Goal: Transaction & Acquisition: Purchase product/service

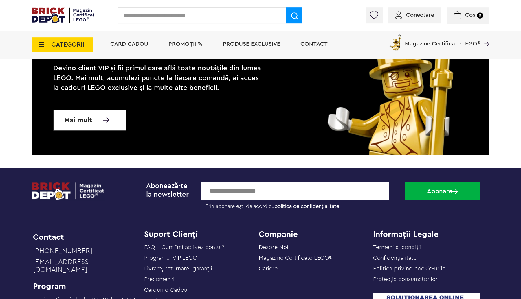
scroll to position [273, 0]
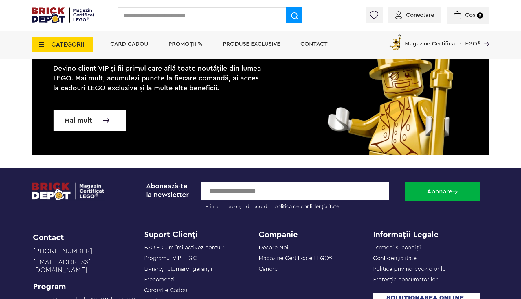
click at [419, 14] on span "Conectare" at bounding box center [420, 15] width 28 height 6
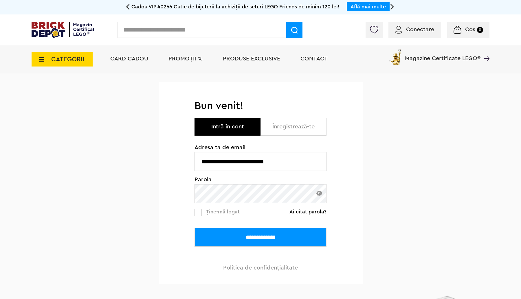
click at [268, 235] on input "**********" at bounding box center [261, 237] width 132 height 19
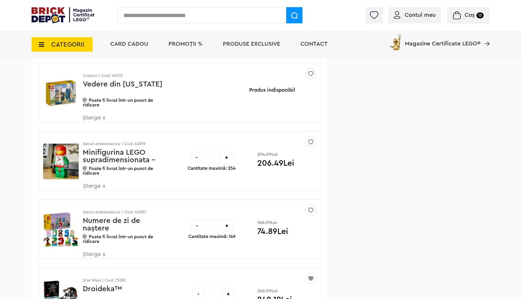
scroll to position [547, 0]
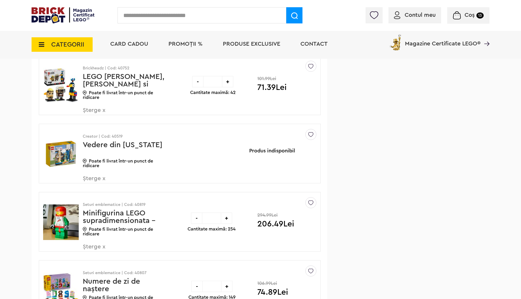
click at [100, 178] on span "Șterge x" at bounding box center [117, 182] width 68 height 12
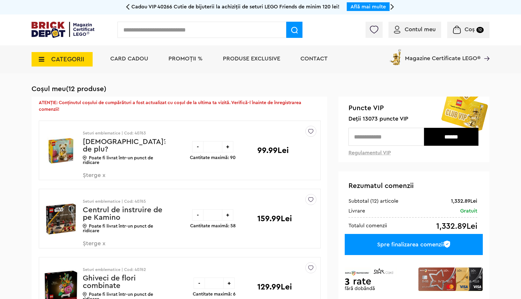
click at [183, 59] on span "PROMOȚII %" at bounding box center [186, 59] width 34 height 6
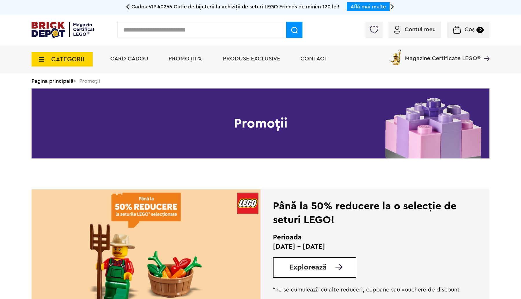
click at [68, 59] on span "CATEGORII" at bounding box center [67, 59] width 33 height 6
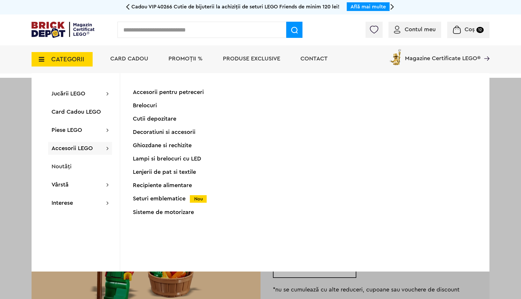
click at [156, 200] on div "Seturi emblematice Nou" at bounding box center [190, 199] width 115 height 6
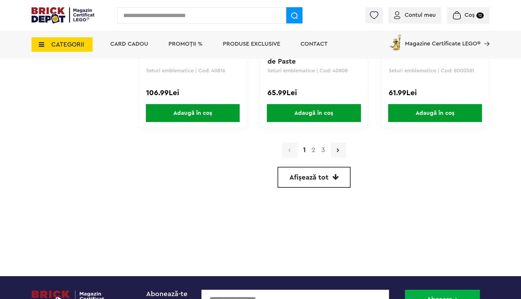
scroll to position [1703, 0]
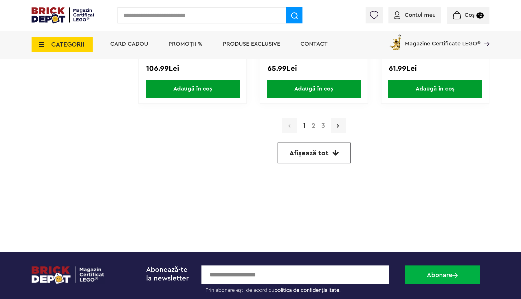
click at [313, 125] on link "2" at bounding box center [314, 126] width 10 height 7
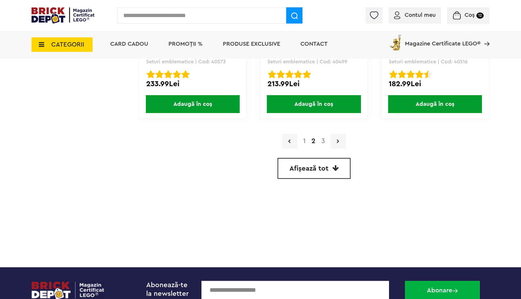
scroll to position [1733, 0]
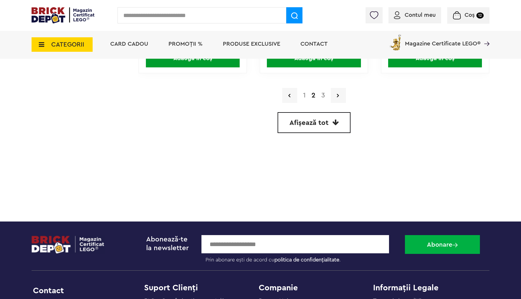
click at [321, 95] on link "3" at bounding box center [324, 95] width 10 height 7
